Goal: Information Seeking & Learning: Learn about a topic

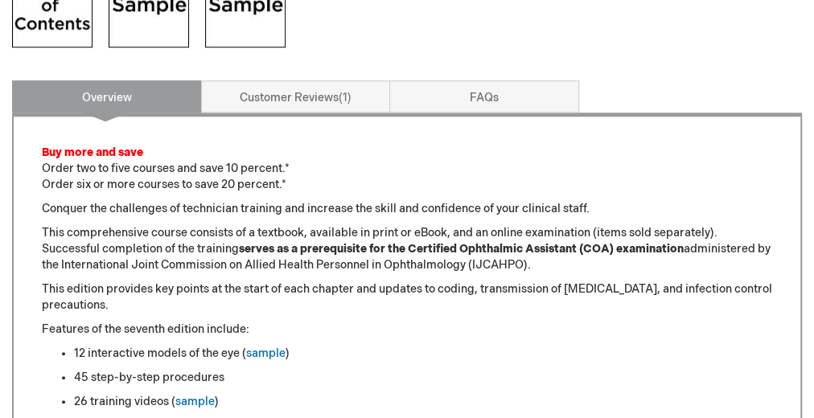
scroll to position [708, 0]
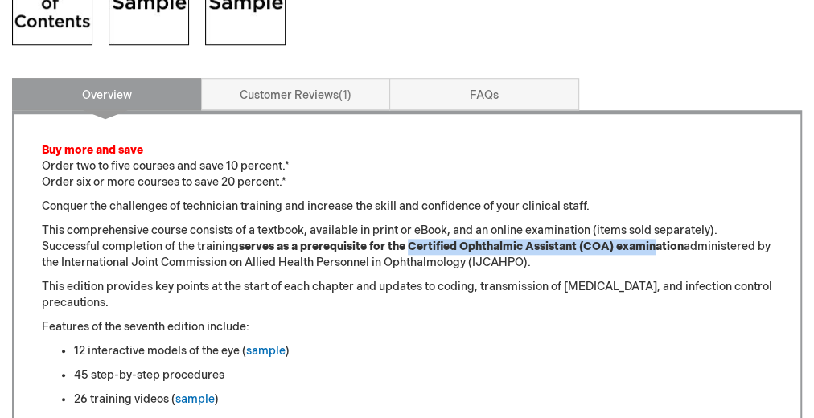
drag, startPoint x: 413, startPoint y: 245, endPoint x: 661, endPoint y: 245, distance: 248.7
click at [661, 245] on strong "serves as a prerequisite for the Certified Ophthalmic Assistant (COA) examinati…" at bounding box center [461, 247] width 445 height 14
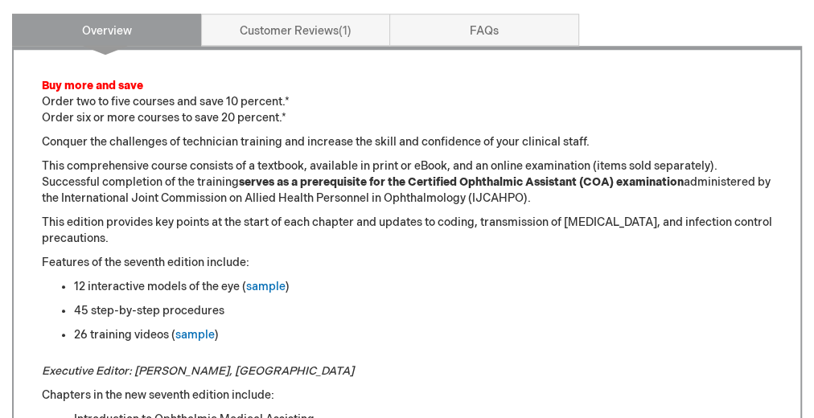
click at [667, 187] on strong "serves as a prerequisite for the Certified Ophthalmic Assistant (COA) examinati…" at bounding box center [461, 182] width 445 height 14
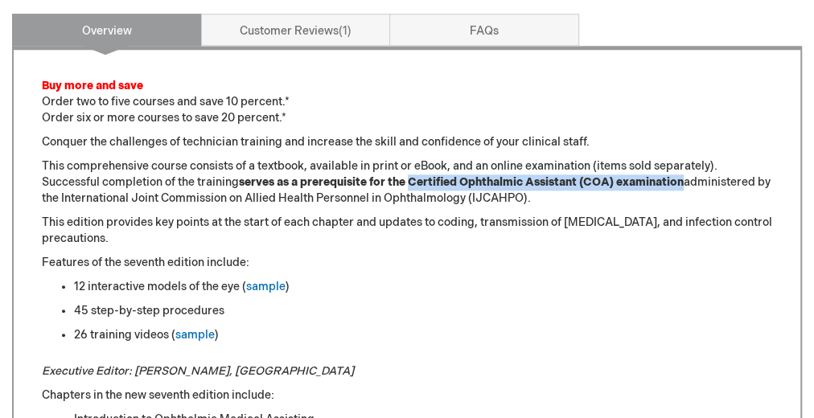
drag, startPoint x: 686, startPoint y: 183, endPoint x: 419, endPoint y: 179, distance: 267.2
click at [412, 181] on strong "serves as a prerequisite for the Certified Ophthalmic Assistant (COA) examinati…" at bounding box center [461, 182] width 445 height 14
copy strong "Certified Ophthalmic Assistant (COA) examination"
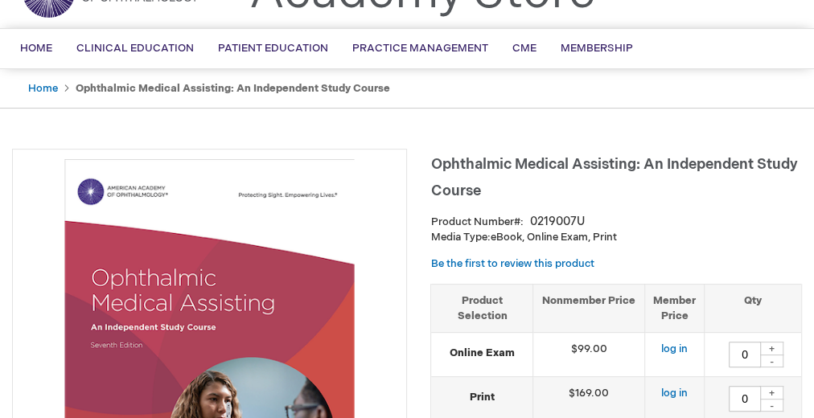
scroll to position [64, 0]
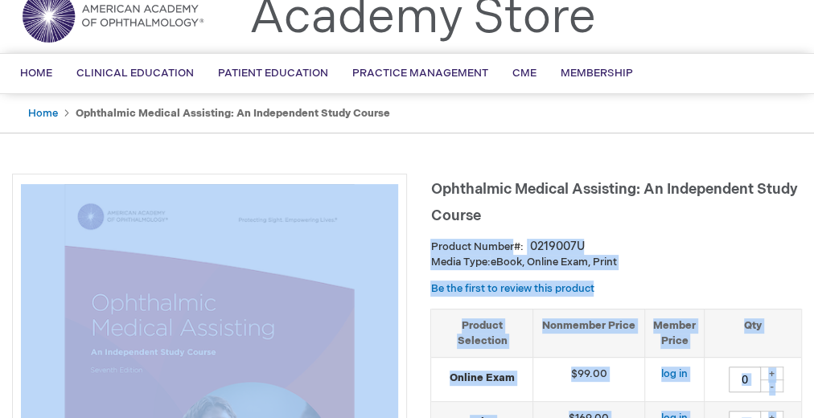
drag, startPoint x: 426, startPoint y: 190, endPoint x: 504, endPoint y: 219, distance: 83.3
click at [494, 214] on h1 "Ophthalmic Medical Assisting: An Independent Study Course" at bounding box center [617, 200] width 372 height 53
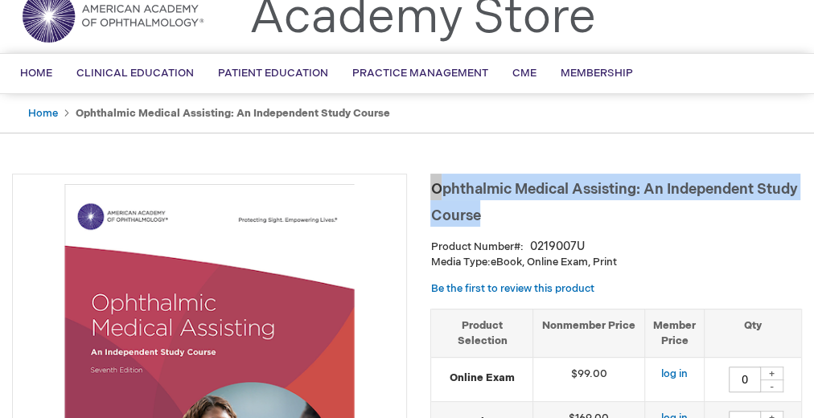
drag, startPoint x: 492, startPoint y: 207, endPoint x: 434, endPoint y: 185, distance: 62.6
click at [434, 185] on h1 "Ophthalmic Medical Assisting: An Independent Study Course" at bounding box center [617, 200] width 372 height 53
copy span "Ophthalmic Medical Assisting: An Independent Study Course"
